Goal: Transaction & Acquisition: Purchase product/service

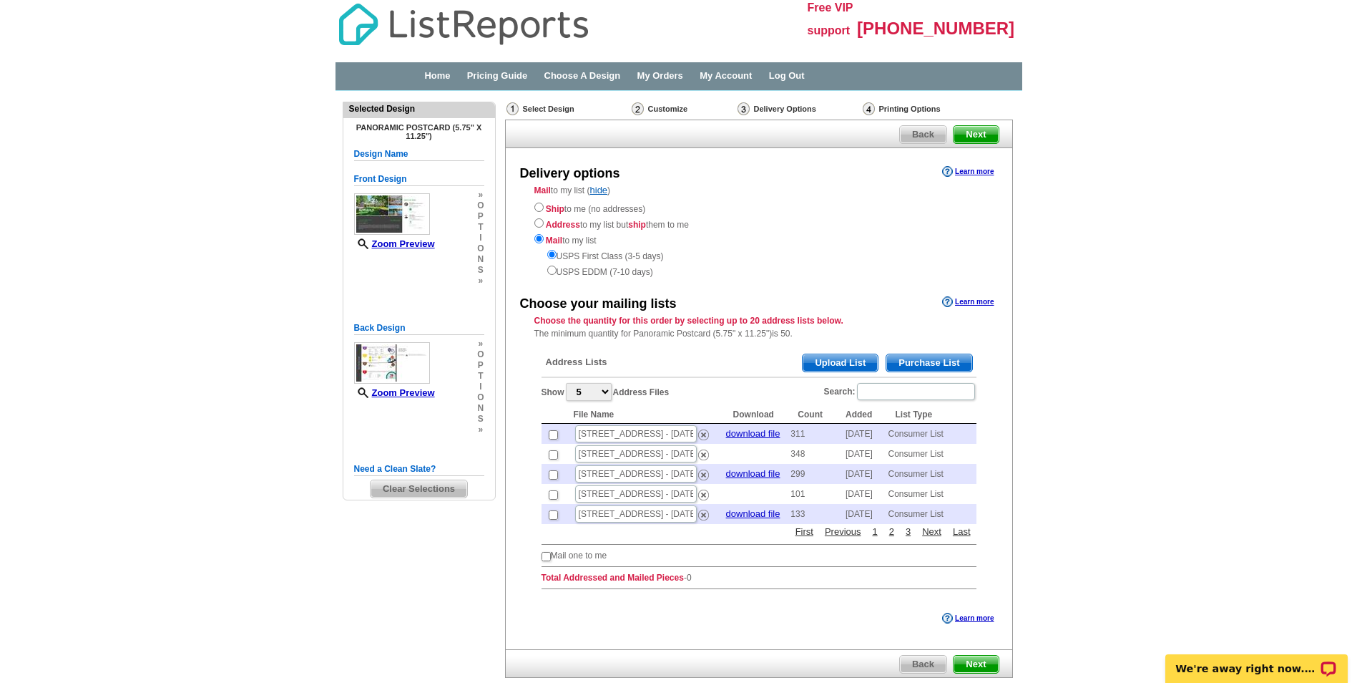
click at [914, 359] on span "Purchase List" at bounding box center [929, 362] width 85 height 17
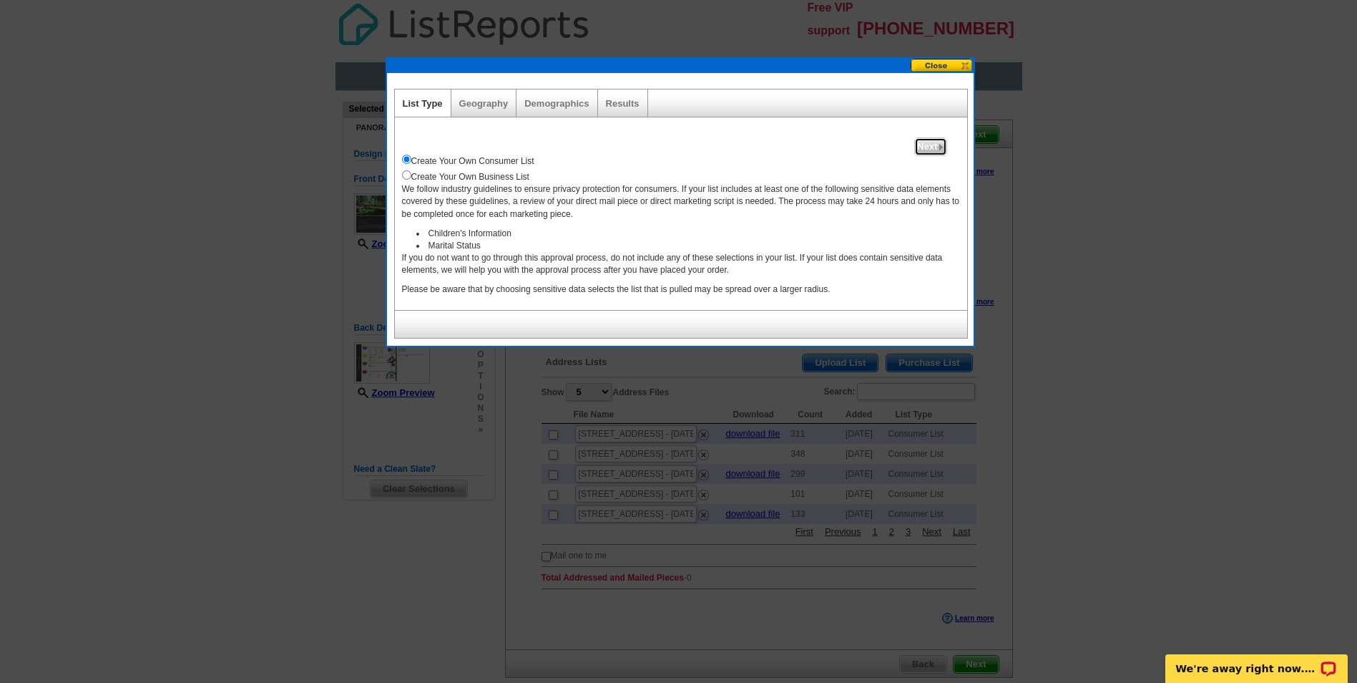
click at [927, 142] on span "Next" at bounding box center [930, 146] width 31 height 17
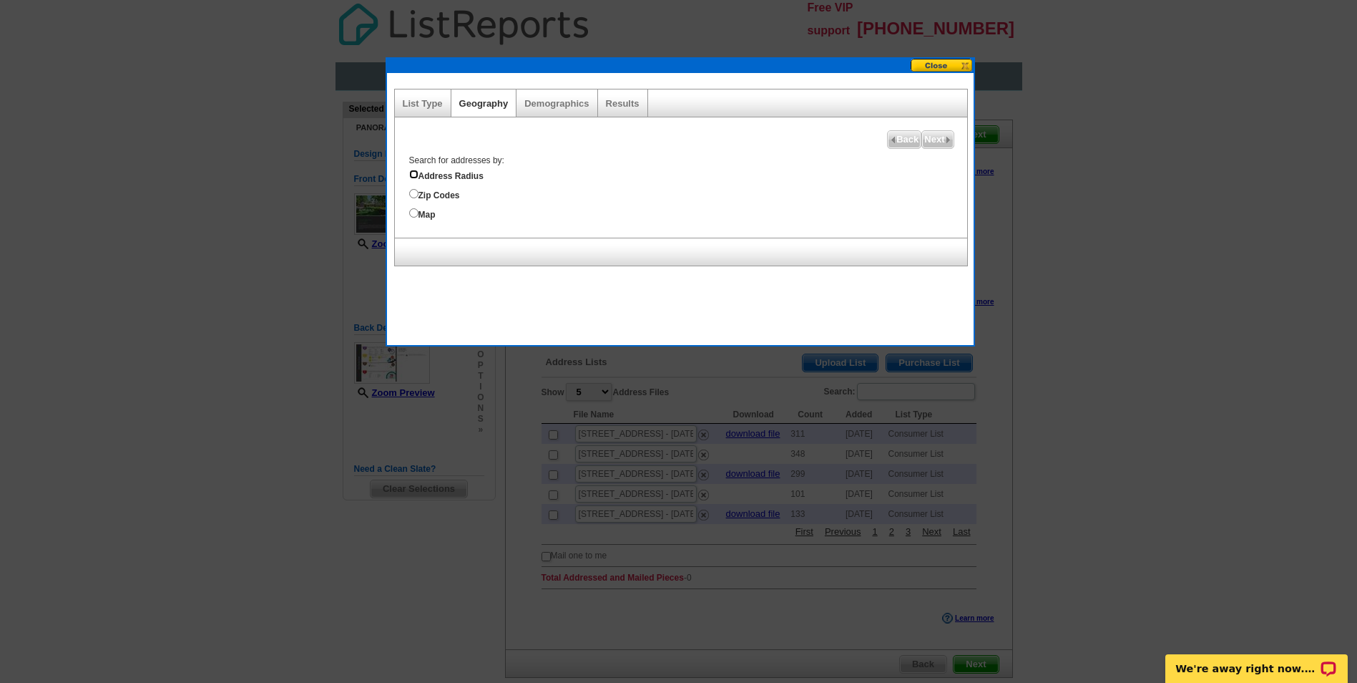
click at [414, 172] on input "Address Radius" at bounding box center [413, 174] width 9 height 9
radio input "true"
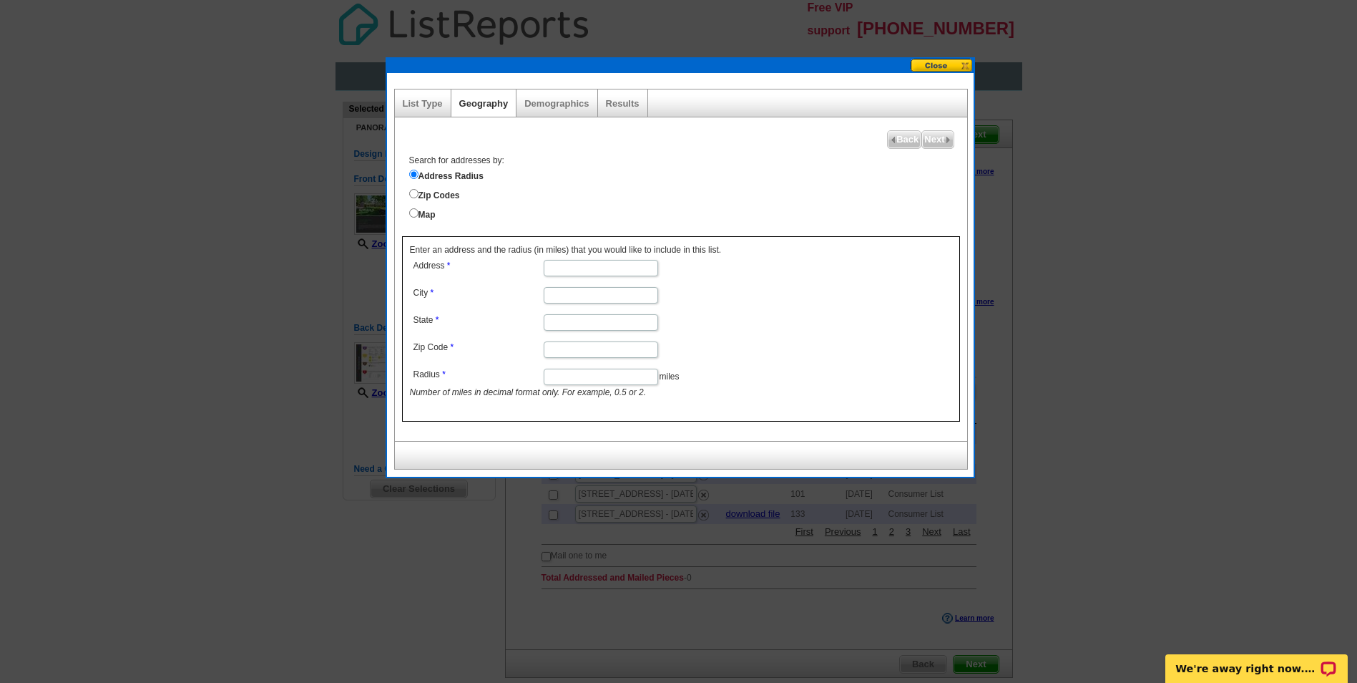
click at [576, 270] on input "Address" at bounding box center [601, 268] width 114 height 16
type input "112 Whippoorwill Drive"
type input "Seneca"
type input "SC"
type input "29672"
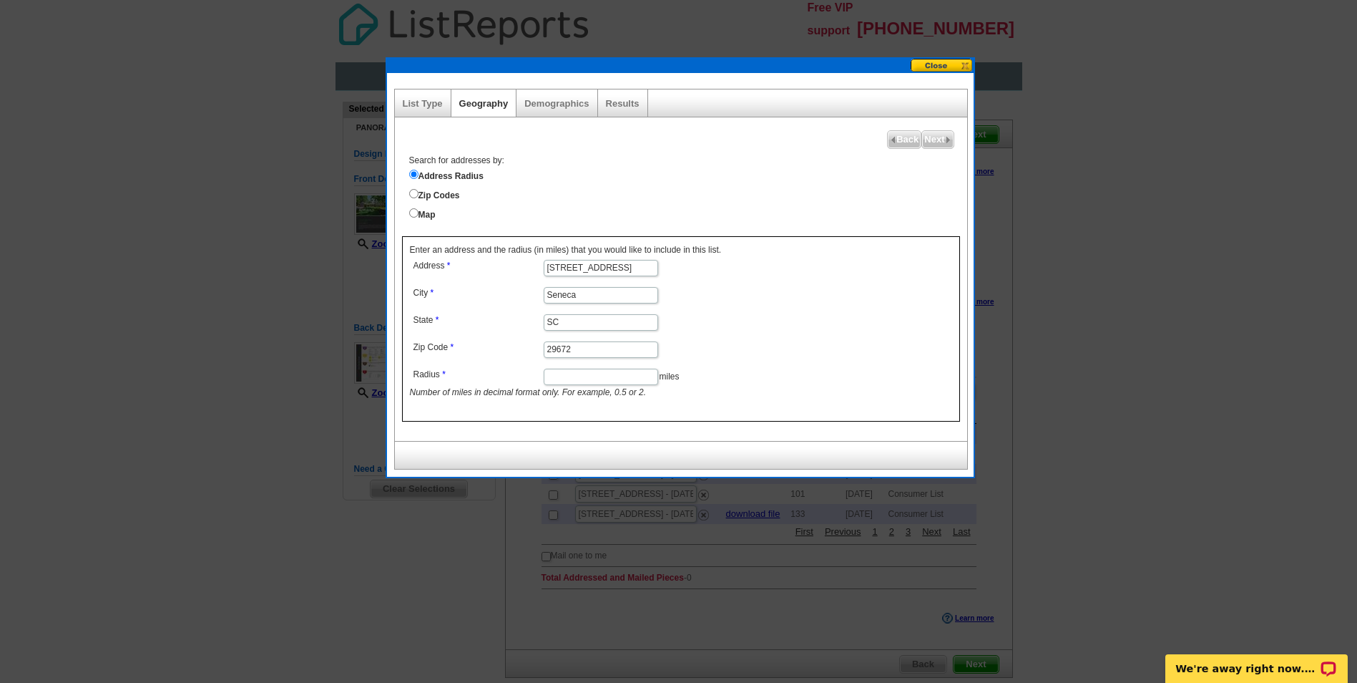
click at [617, 373] on input "Radius" at bounding box center [601, 376] width 114 height 16
type input "1"
click at [938, 140] on span "Next" at bounding box center [937, 139] width 31 height 17
select select
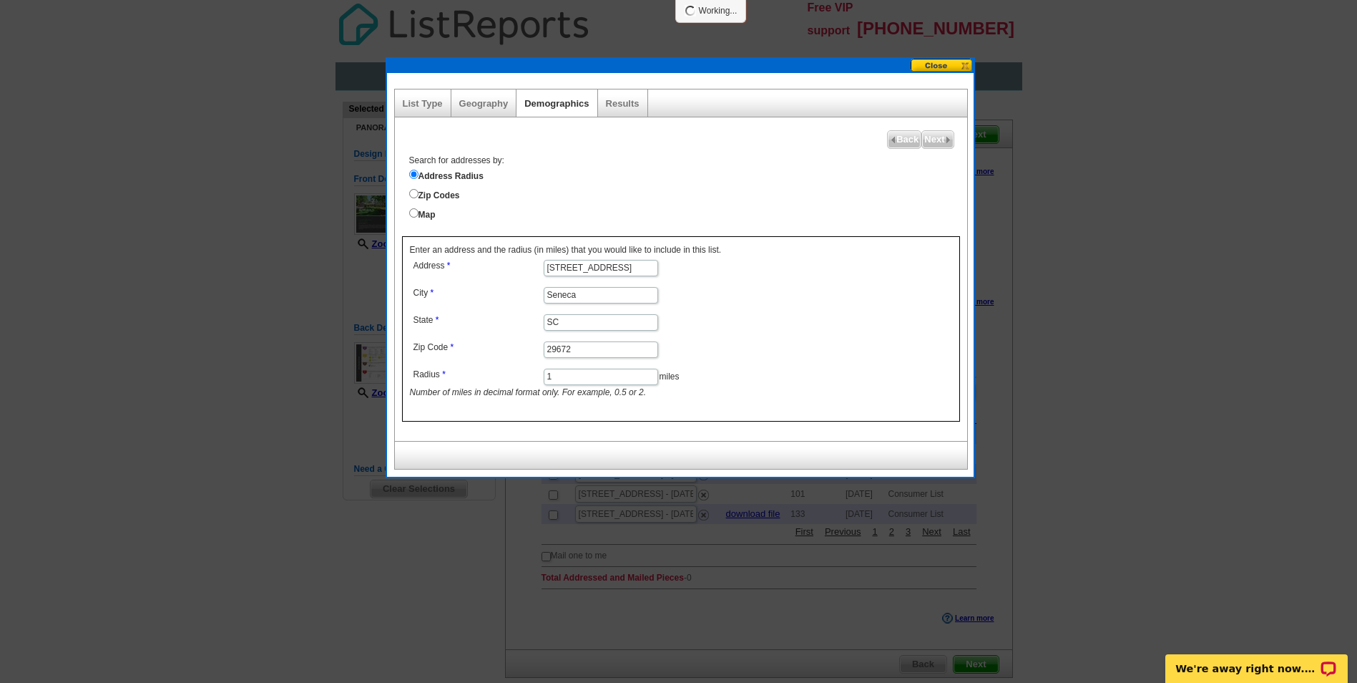
select select
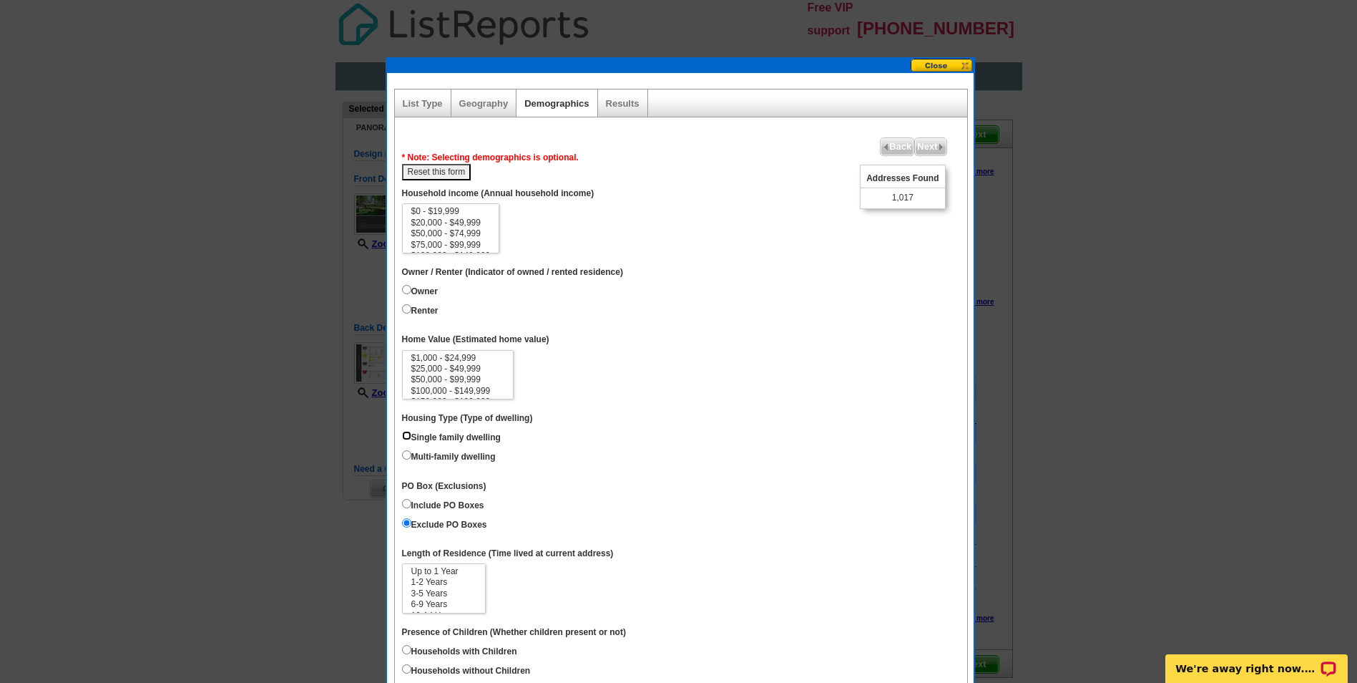
click at [404, 435] on input "Single family dwelling" at bounding box center [406, 435] width 9 height 9
radio input "true"
click at [406, 287] on input "Owner" at bounding box center [406, 289] width 9 height 9
radio input "true"
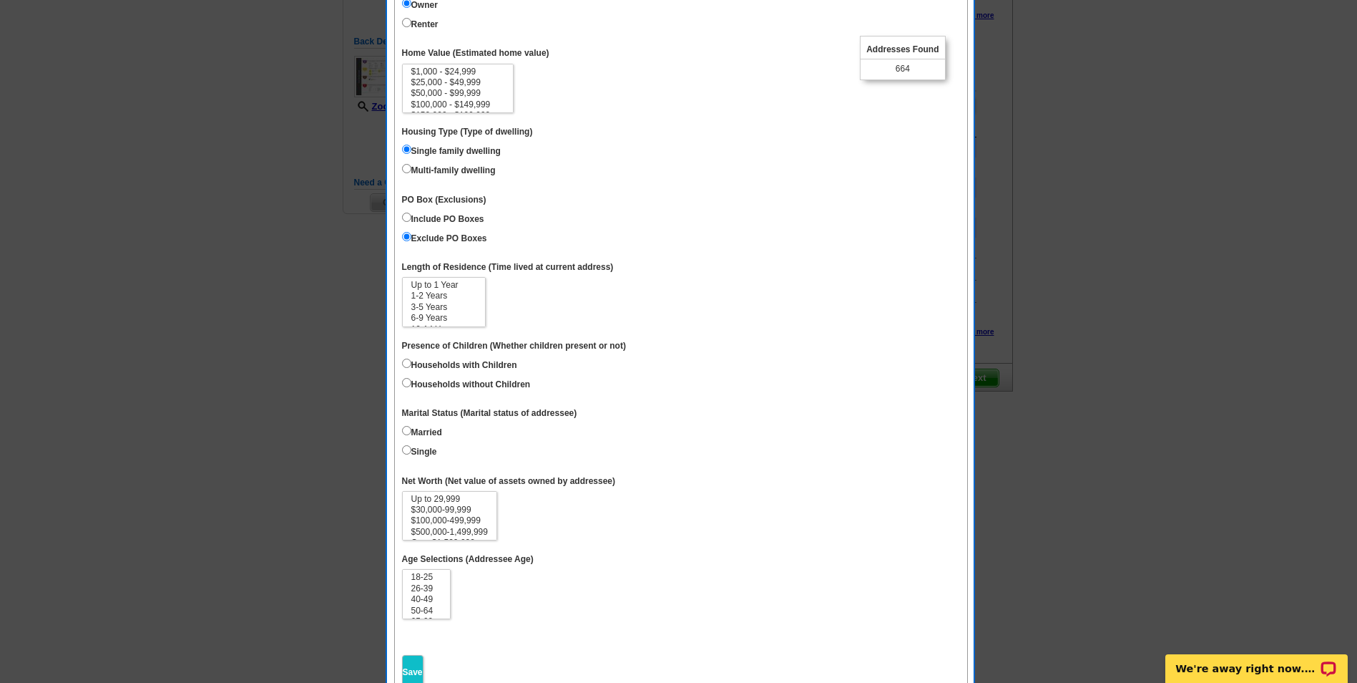
scroll to position [376, 0]
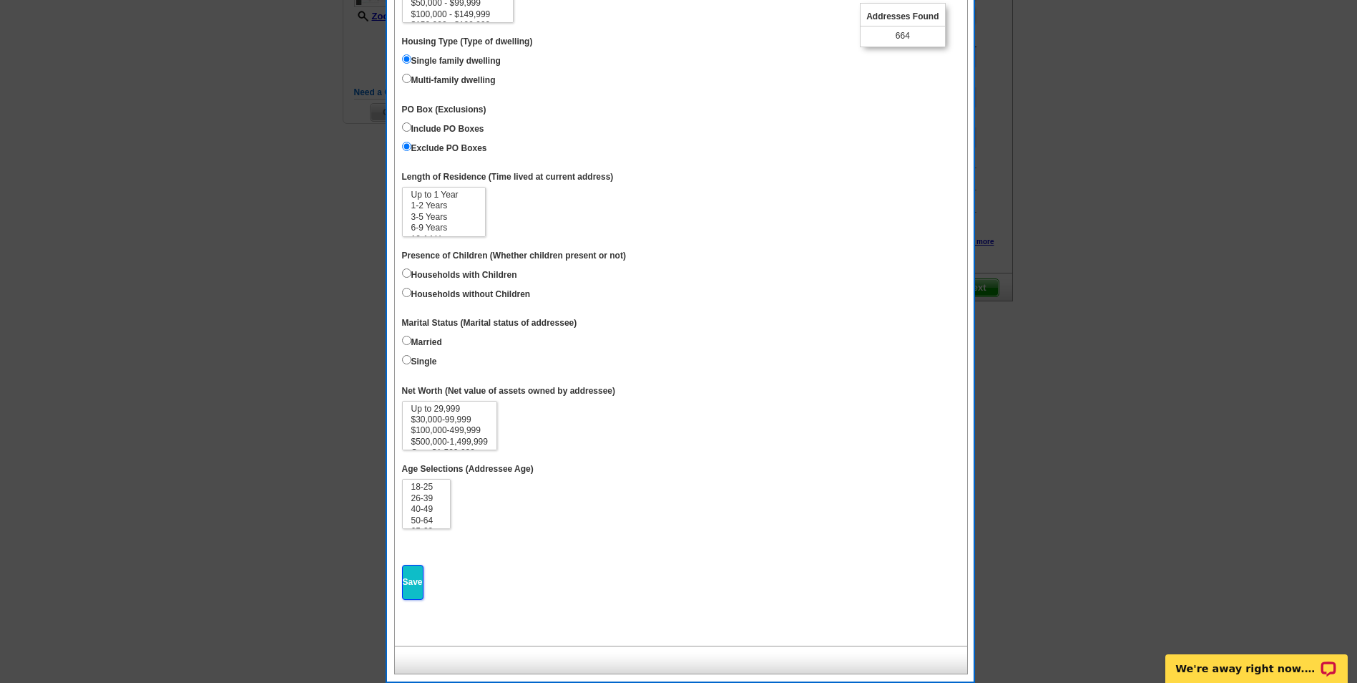
click at [416, 586] on input "Save" at bounding box center [412, 582] width 21 height 35
select select
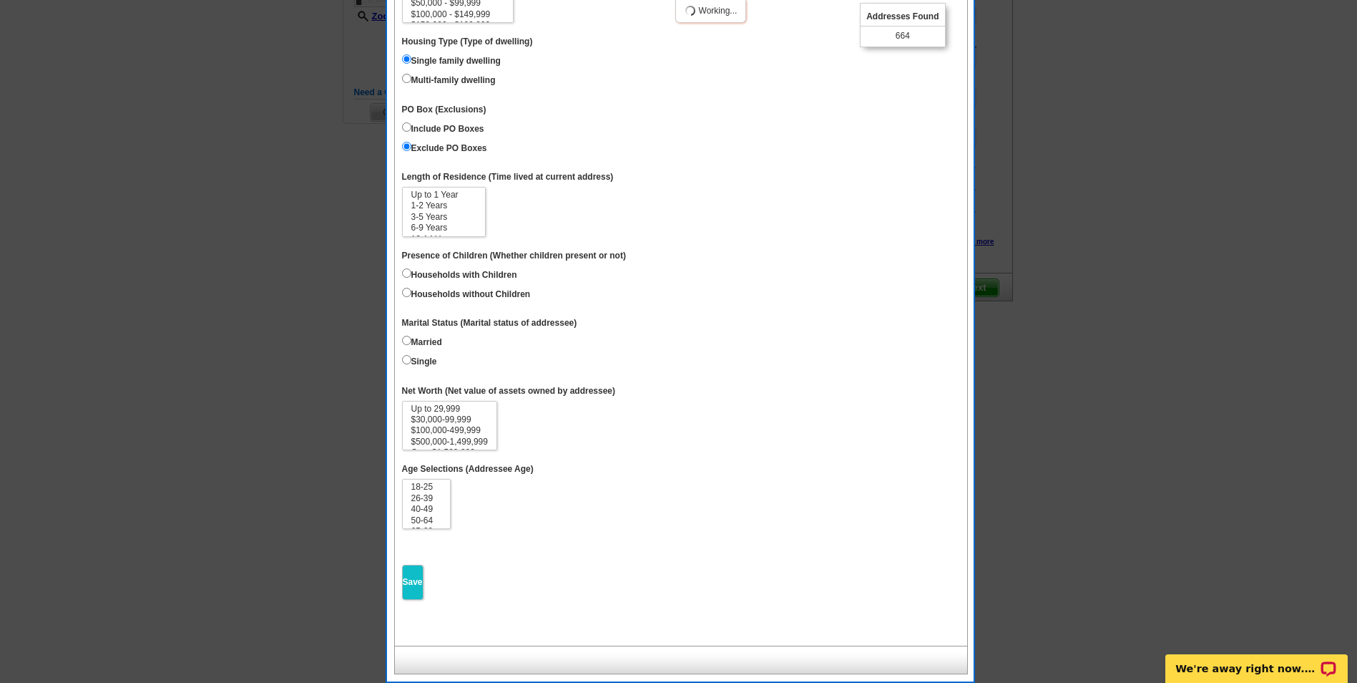
select select
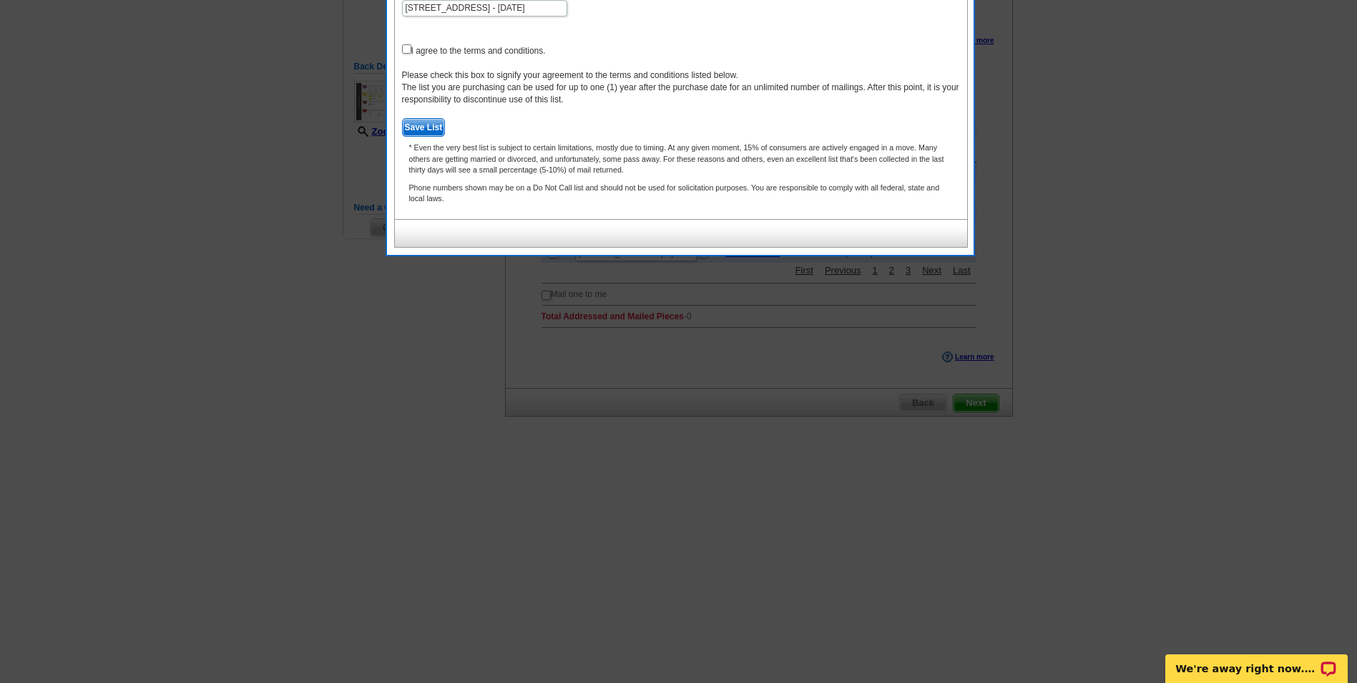
scroll to position [162, 0]
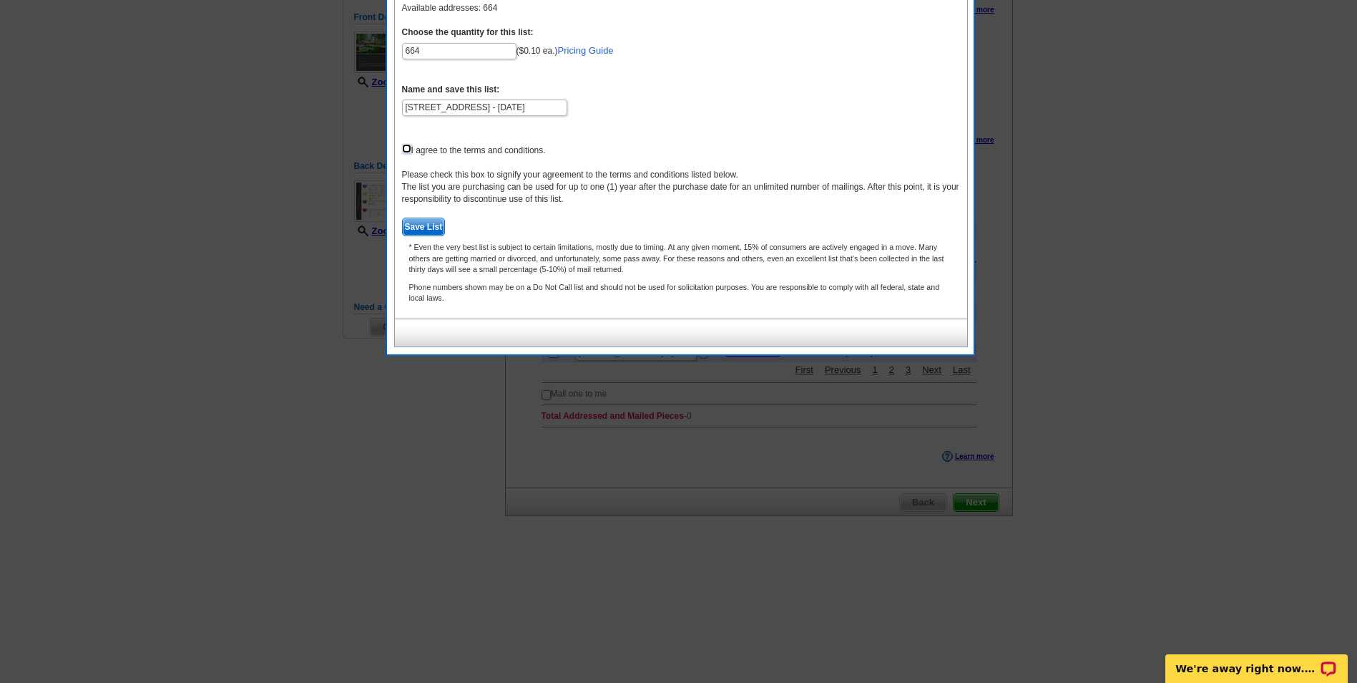
click at [406, 147] on input "checkbox" at bounding box center [406, 148] width 9 height 9
checkbox input "true"
click at [417, 226] on span "Save List" at bounding box center [424, 226] width 42 height 17
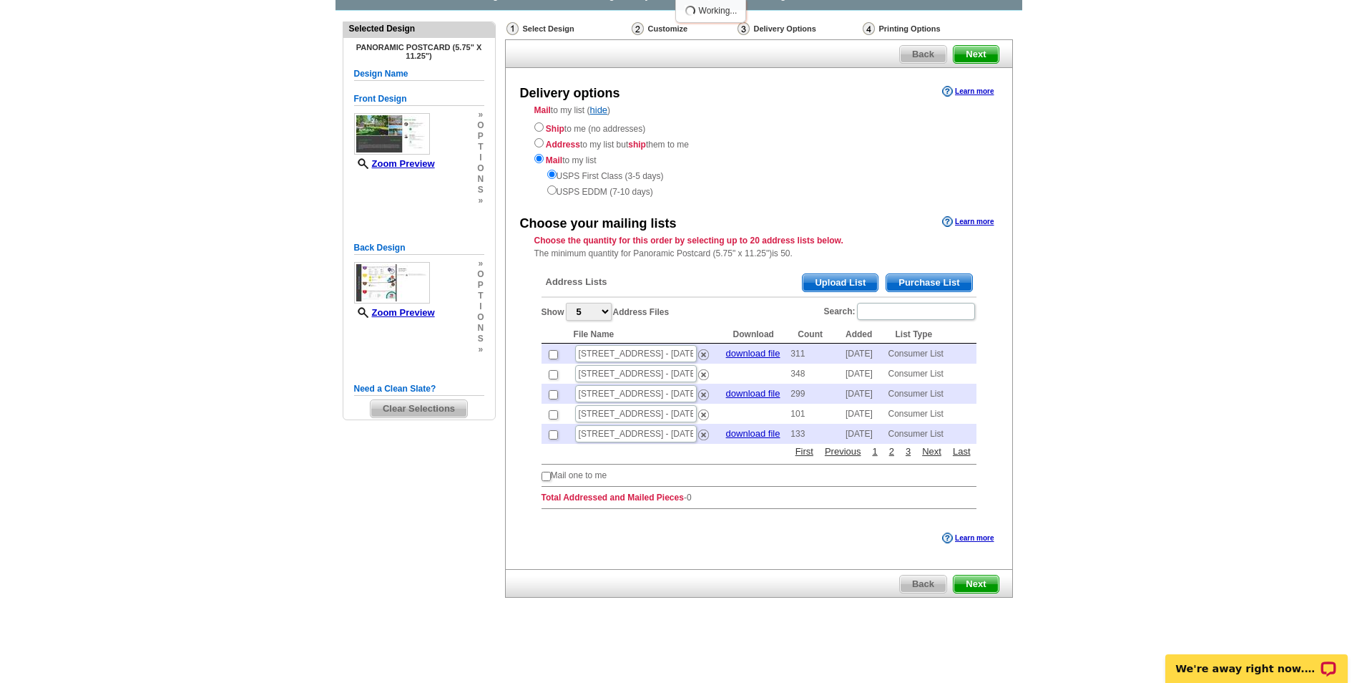
scroll to position [80, 0]
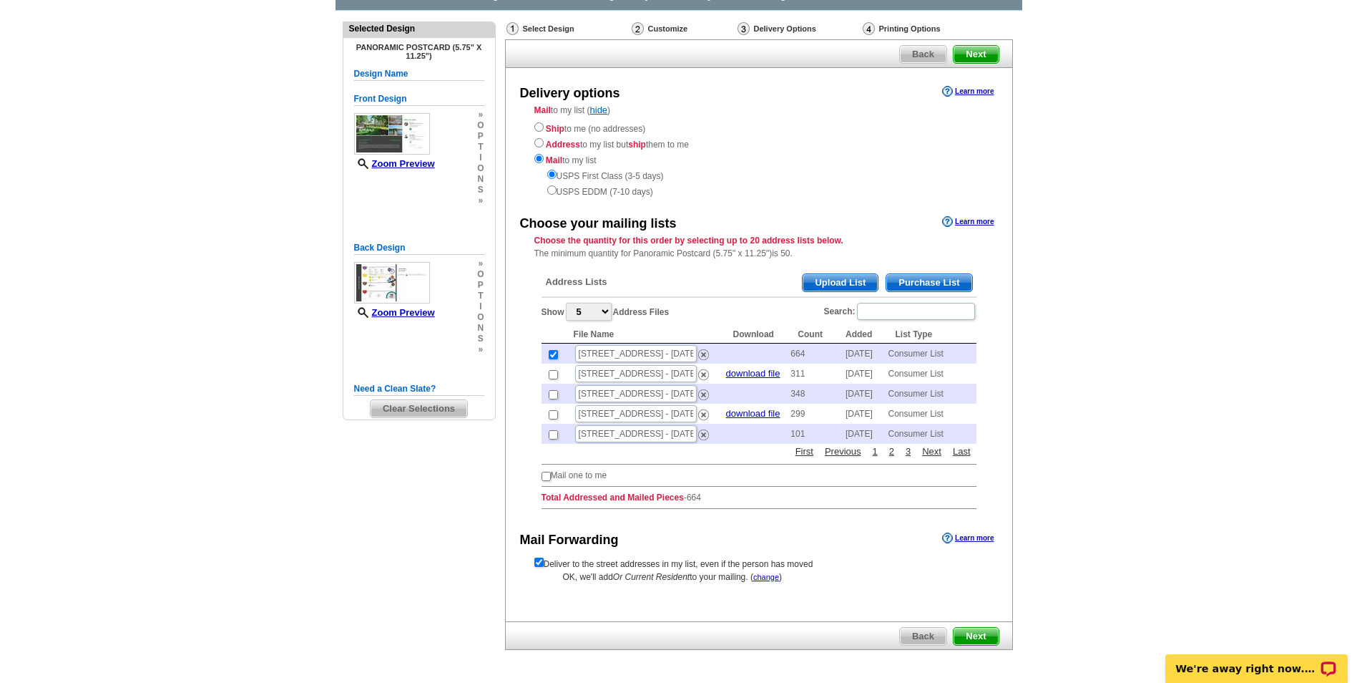
click at [976, 637] on span "Next" at bounding box center [976, 636] width 44 height 17
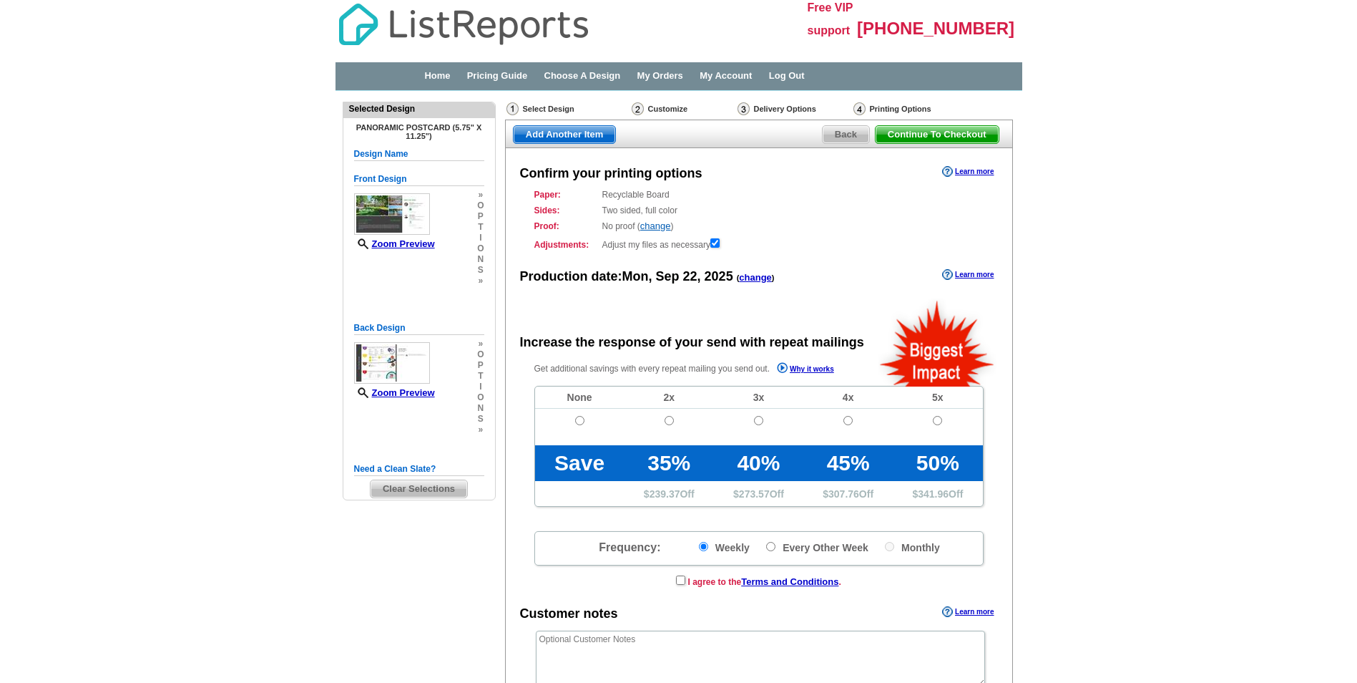
radio input "false"
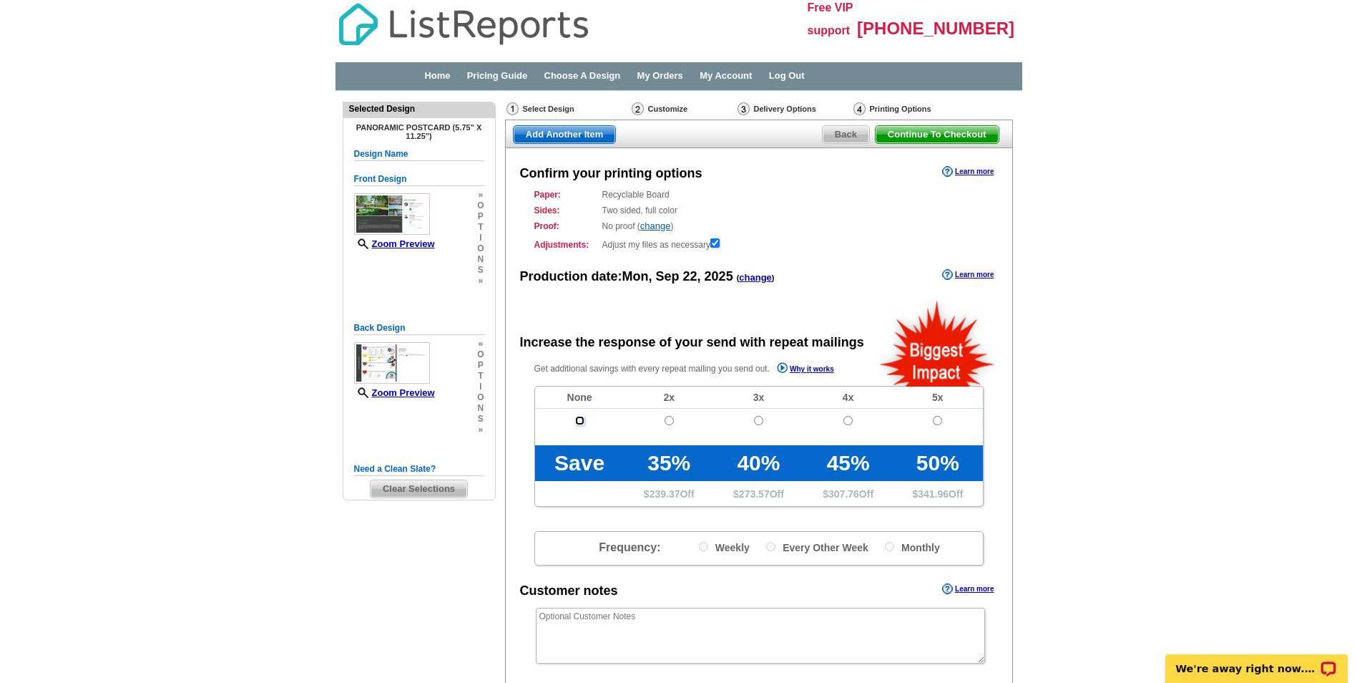
click at [582, 421] on input "radio" at bounding box center [579, 420] width 9 height 9
radio input "true"
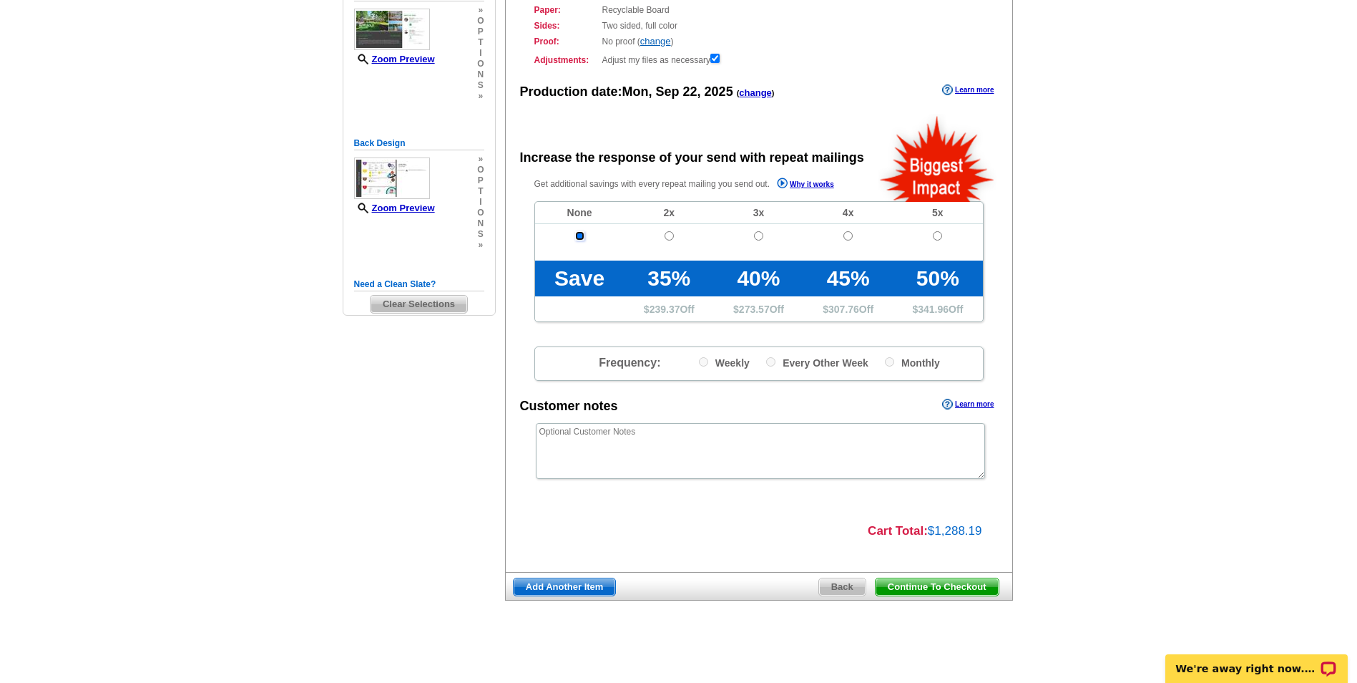
scroll to position [187, 0]
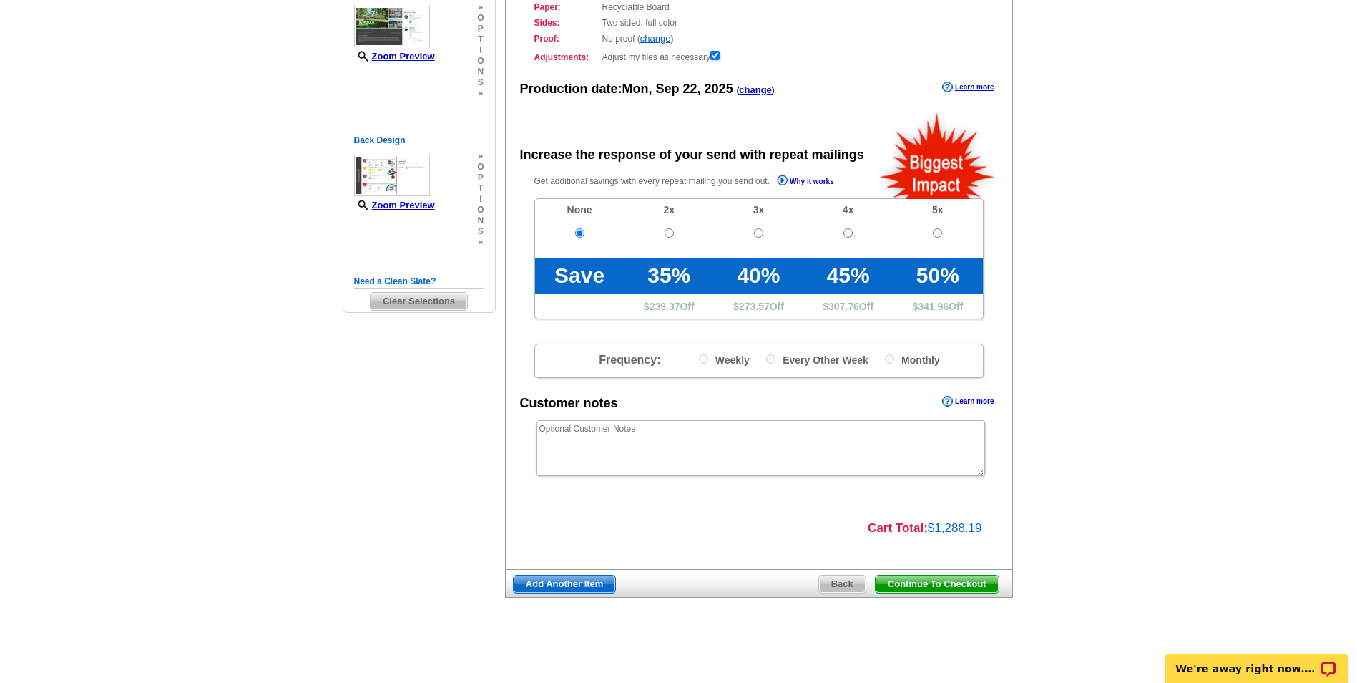
click at [924, 582] on span "Continue To Checkout" at bounding box center [937, 583] width 123 height 17
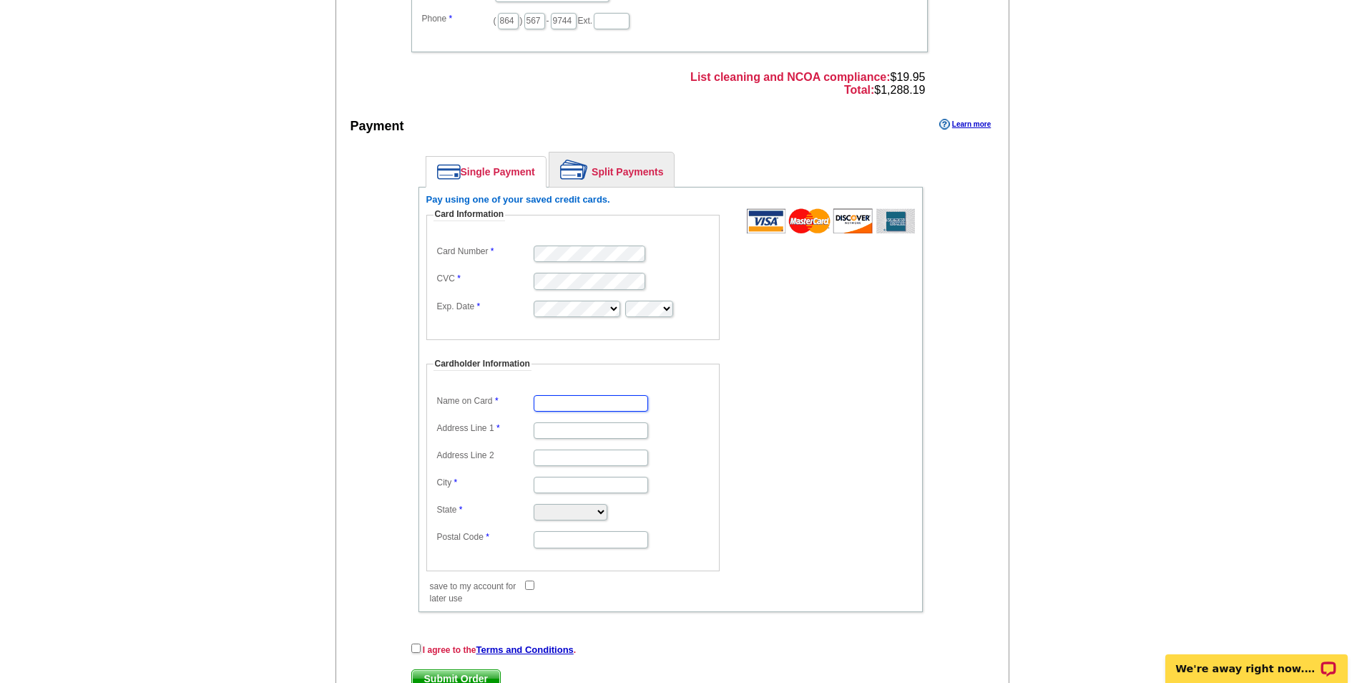
click at [566, 408] on input "Name on Card" at bounding box center [591, 403] width 114 height 16
type input "[PERSON_NAME]"
click at [542, 429] on input "Address Line 1" at bounding box center [591, 430] width 114 height 16
type input "[STREET_ADDRESS][PERSON_NAME]"
type input "West Union"
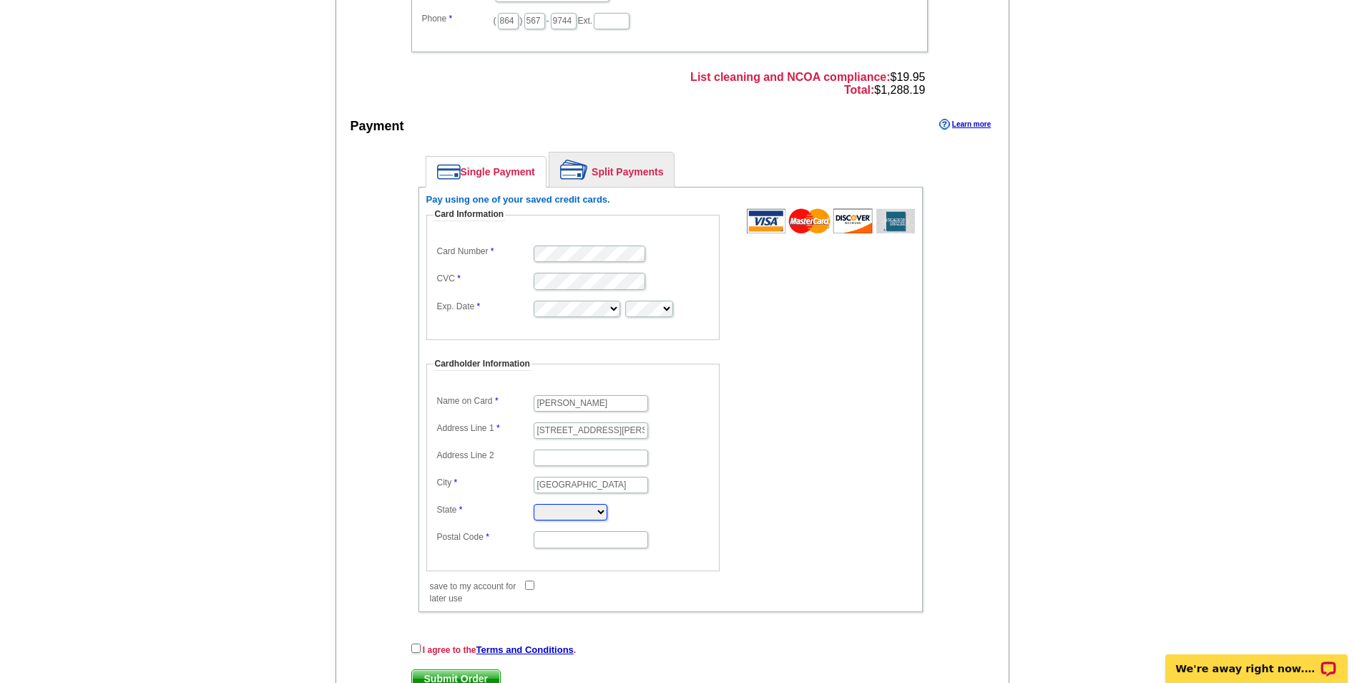
select select "SC"
type input "29696"
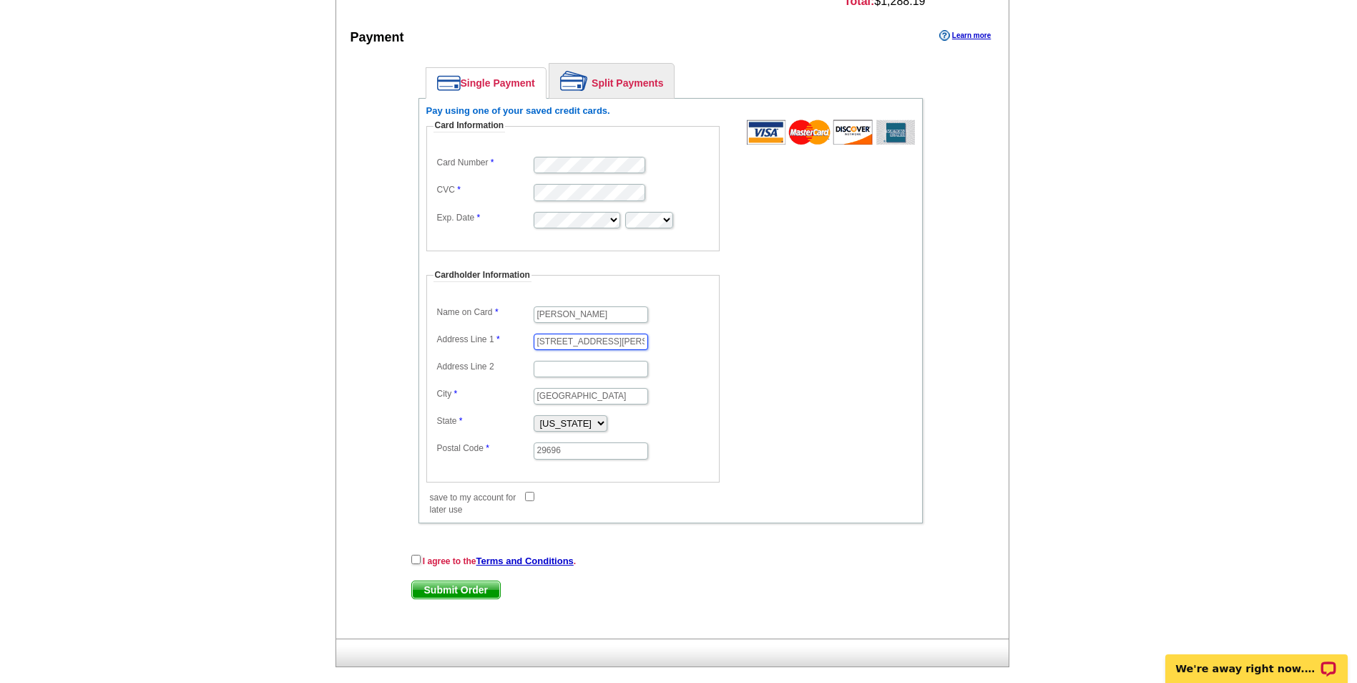
scroll to position [610, 0]
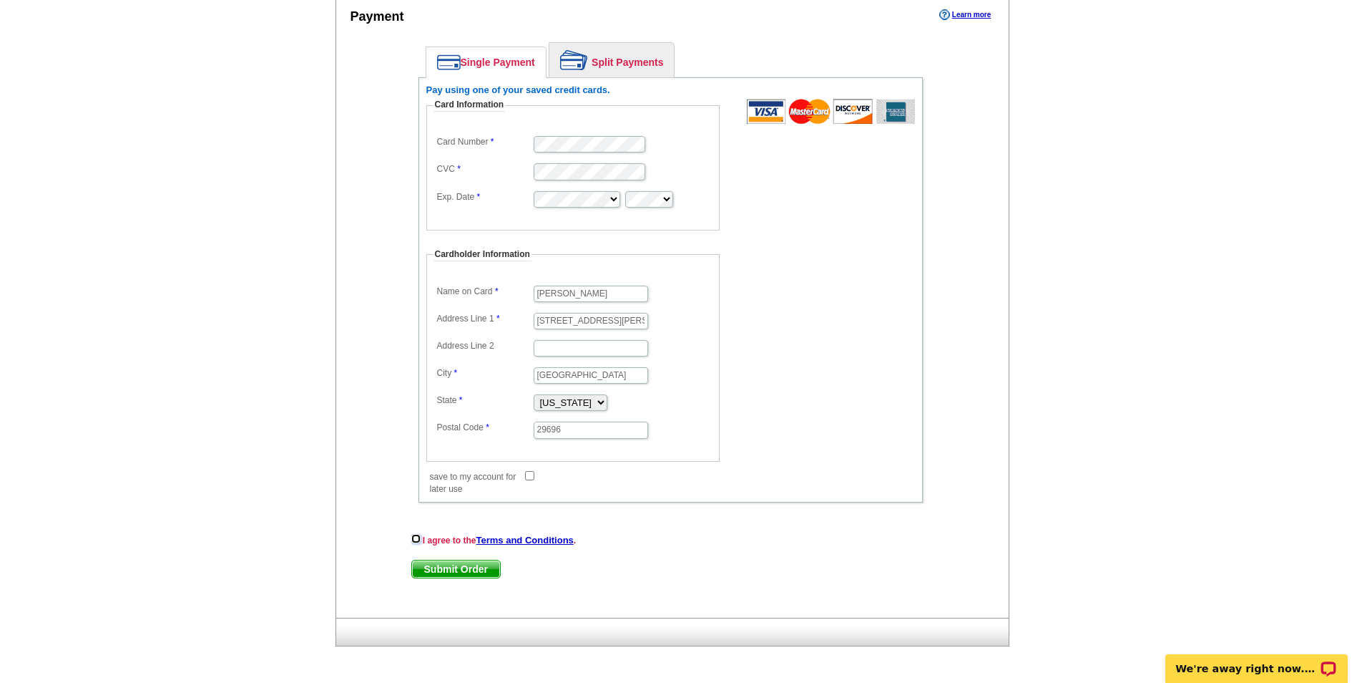
click at [418, 539] on input "checkbox" at bounding box center [415, 538] width 9 height 9
checkbox input "true"
click at [469, 570] on span "Submit Order" at bounding box center [456, 568] width 88 height 17
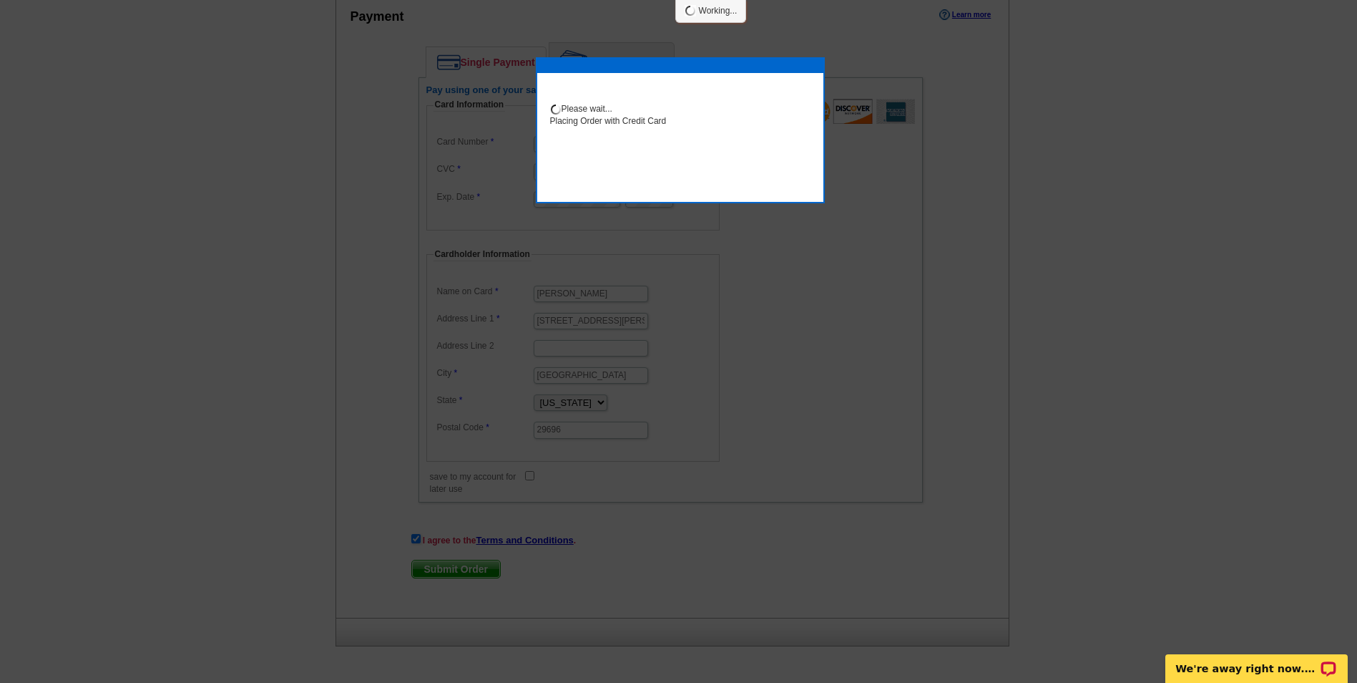
scroll to position [683, 0]
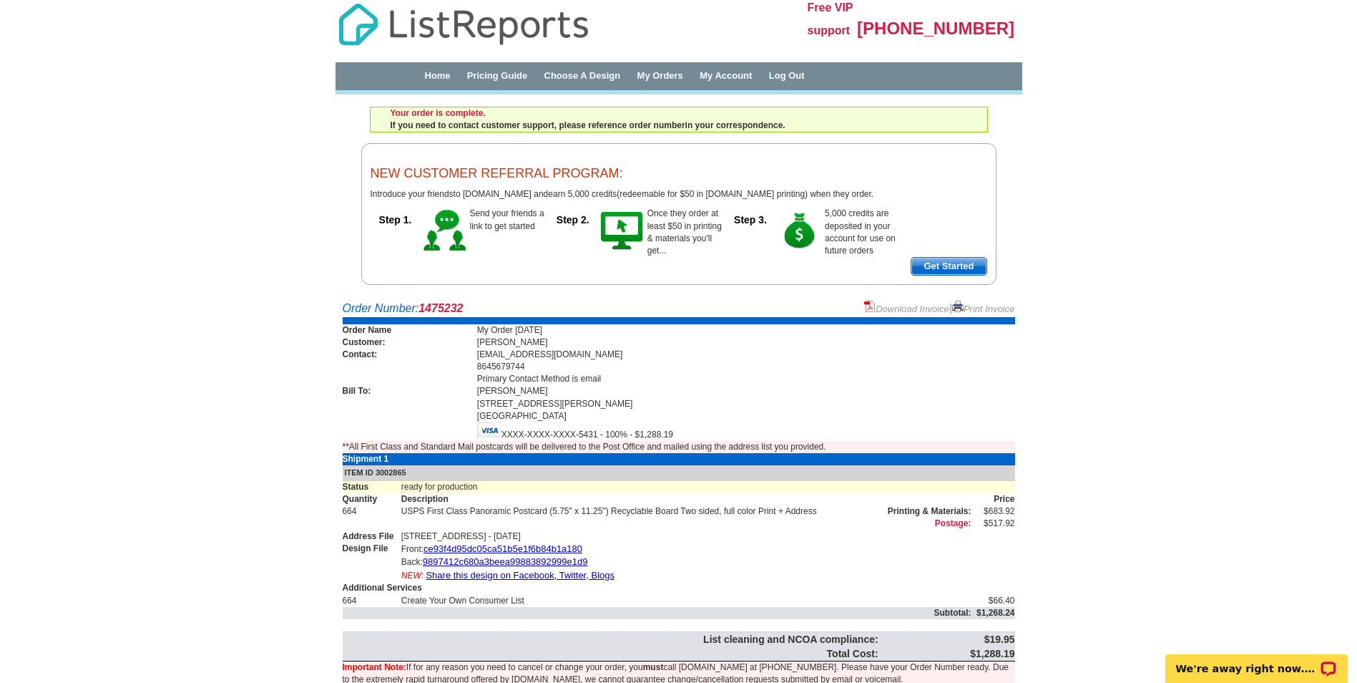
scroll to position [47, 0]
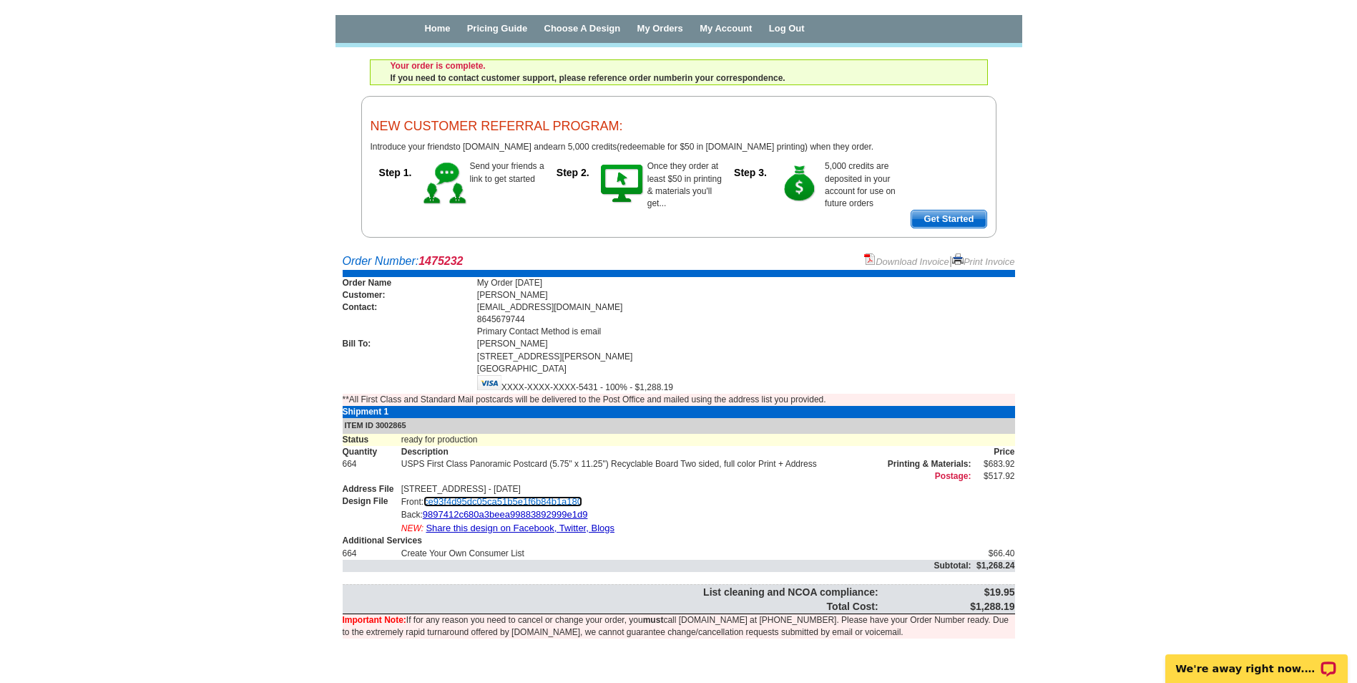
click at [521, 501] on link "ce93f4d95dc05ca51b5e1f6b84b1a180" at bounding box center [503, 501] width 159 height 11
click at [510, 514] on link "9897412c680a3beea99883892999e1d9" at bounding box center [505, 514] width 165 height 11
